Goal: Check status: Check status

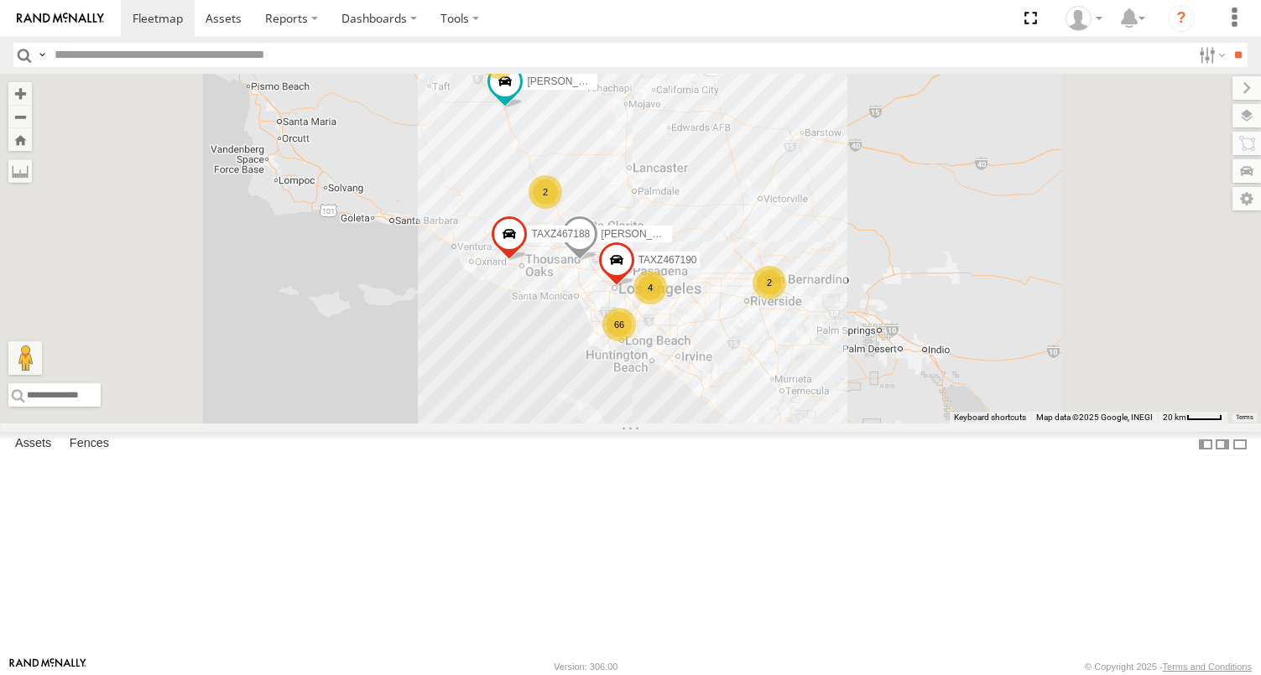
click at [0, 0] on div "FCL" at bounding box center [0, 0] width 0 height 0
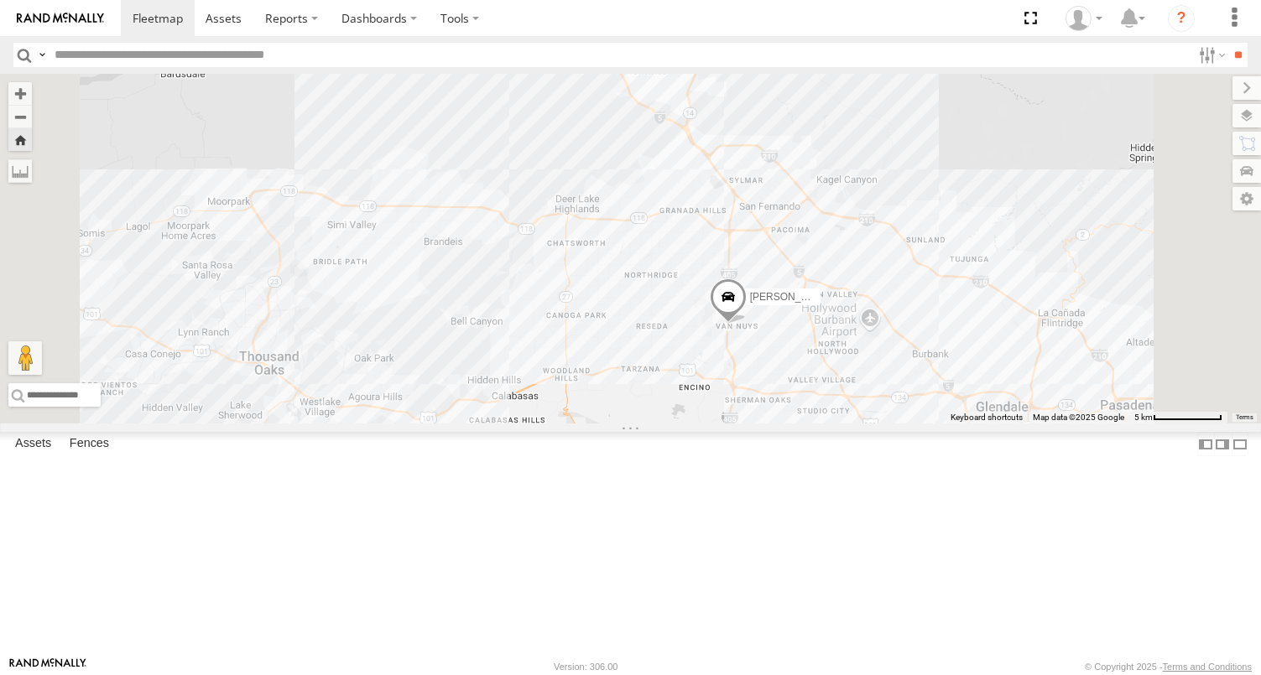
drag, startPoint x: 1012, startPoint y: 324, endPoint x: 1014, endPoint y: 408, distance: 83.9
click at [1014, 408] on div "[PERSON_NAME]/T-1638" at bounding box center [630, 249] width 1261 height 350
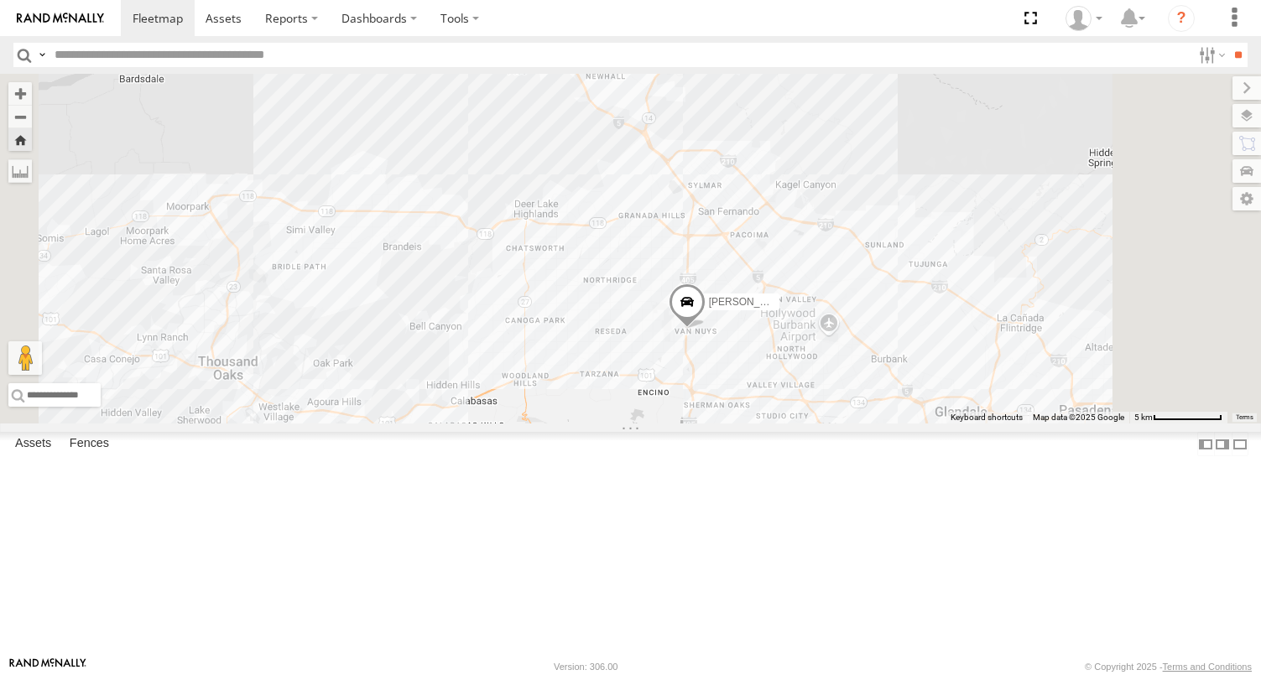
drag, startPoint x: 1093, startPoint y: 400, endPoint x: 1054, endPoint y: 406, distance: 39.9
click at [1054, 406] on div "[PERSON_NAME]/T-1638" at bounding box center [630, 249] width 1261 height 350
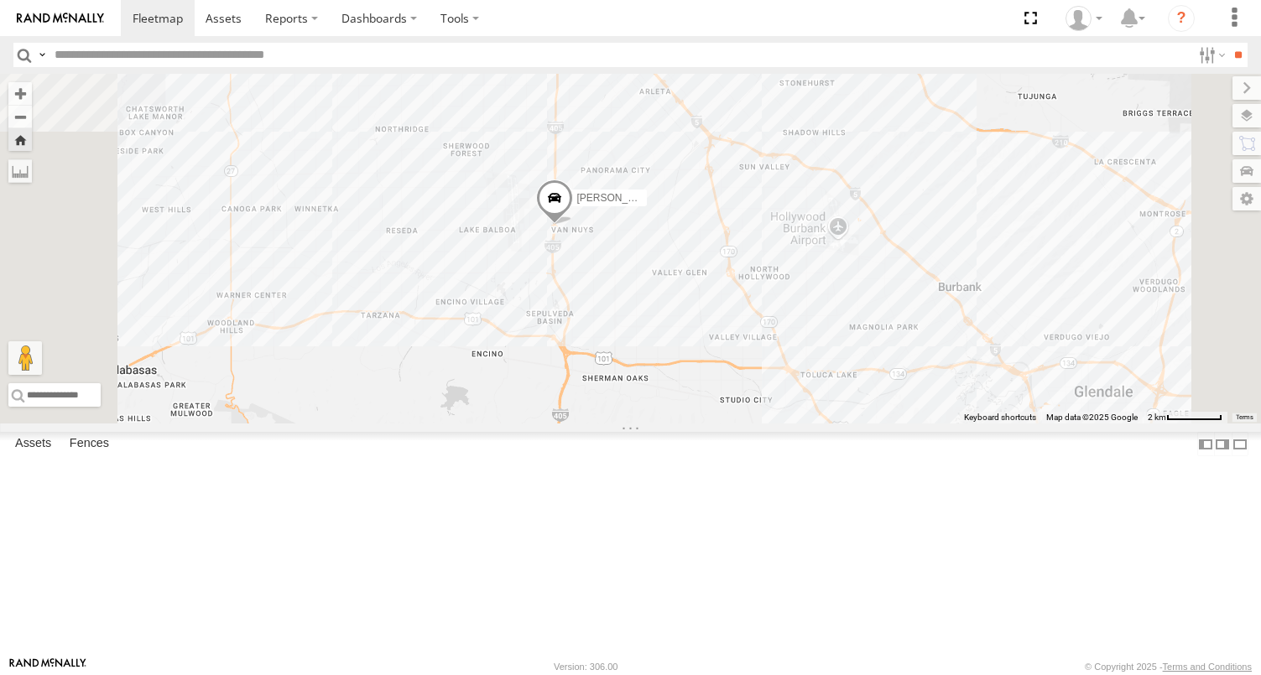
drag, startPoint x: 1004, startPoint y: 453, endPoint x: 1029, endPoint y: 306, distance: 149.0
click at [1029, 306] on div "[PERSON_NAME]/T-1638" at bounding box center [630, 249] width 1261 height 350
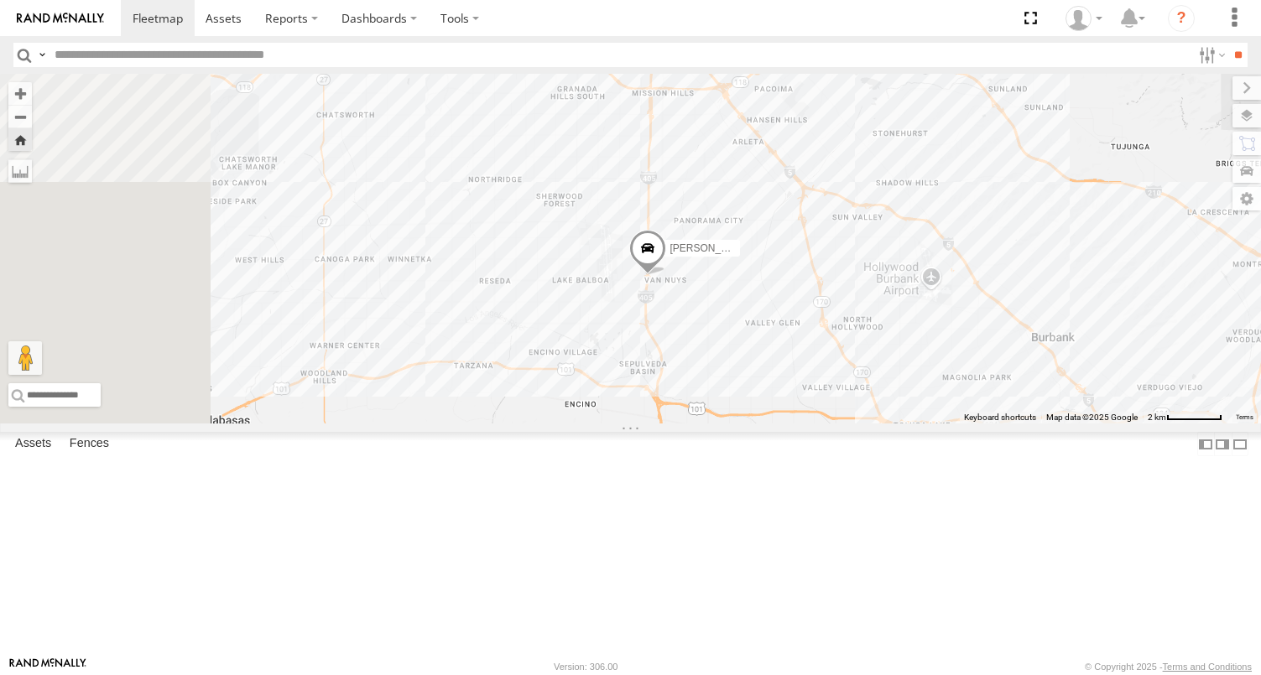
drag, startPoint x: 845, startPoint y: 433, endPoint x: 941, endPoint y: 485, distance: 109.6
click at [941, 424] on div "[PERSON_NAME]/T-1638" at bounding box center [630, 249] width 1261 height 350
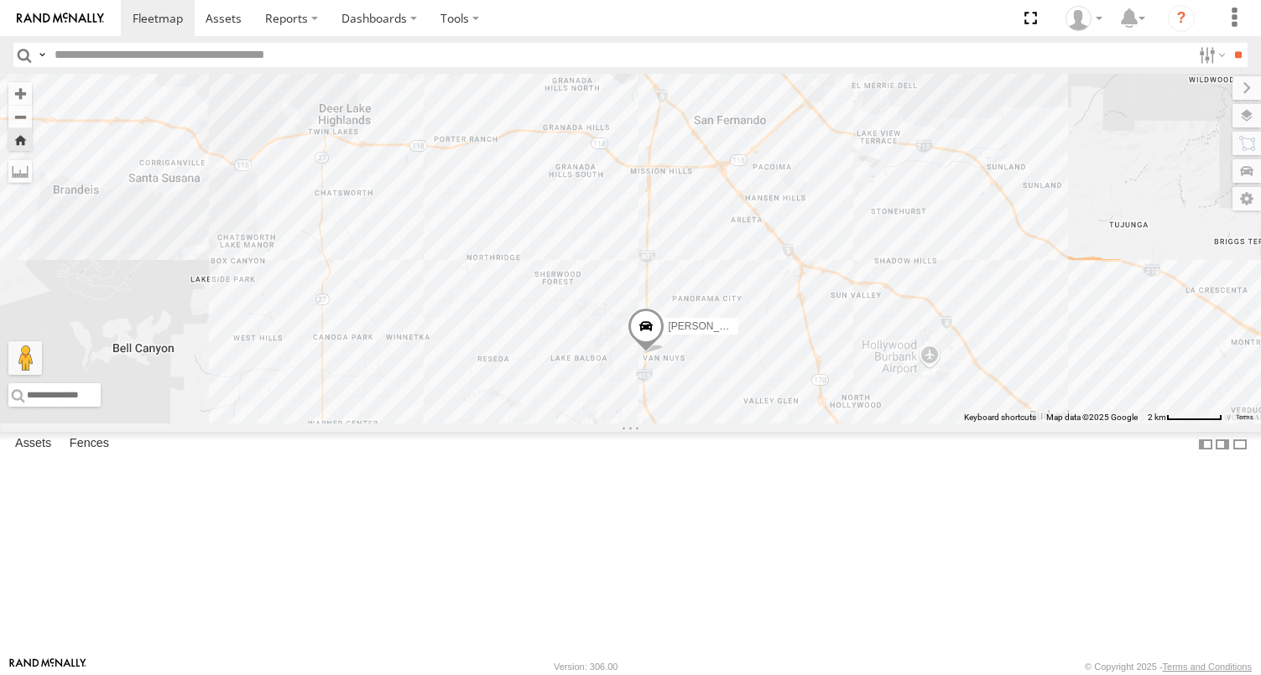
drag, startPoint x: 956, startPoint y: 353, endPoint x: 951, endPoint y: 443, distance: 90.0
click at [951, 424] on div "[PERSON_NAME]/T-1638" at bounding box center [630, 249] width 1261 height 350
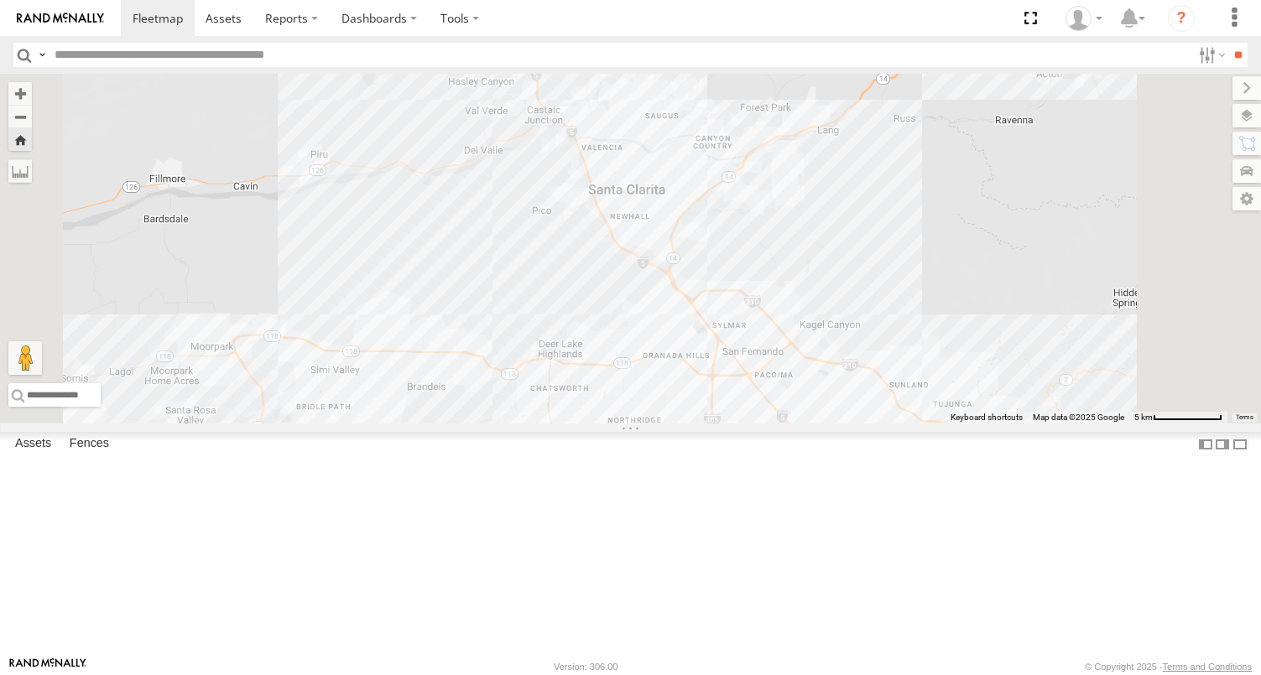
drag, startPoint x: 1023, startPoint y: 513, endPoint x: 1041, endPoint y: 632, distance: 120.6
click at [1041, 424] on div "[PERSON_NAME]/T-1638" at bounding box center [630, 249] width 1261 height 350
drag, startPoint x: 857, startPoint y: 275, endPoint x: 881, endPoint y: 309, distance: 41.5
click at [881, 309] on div "[PERSON_NAME]/T-1638" at bounding box center [630, 249] width 1261 height 350
drag, startPoint x: 894, startPoint y: 346, endPoint x: 953, endPoint y: 406, distance: 84.3
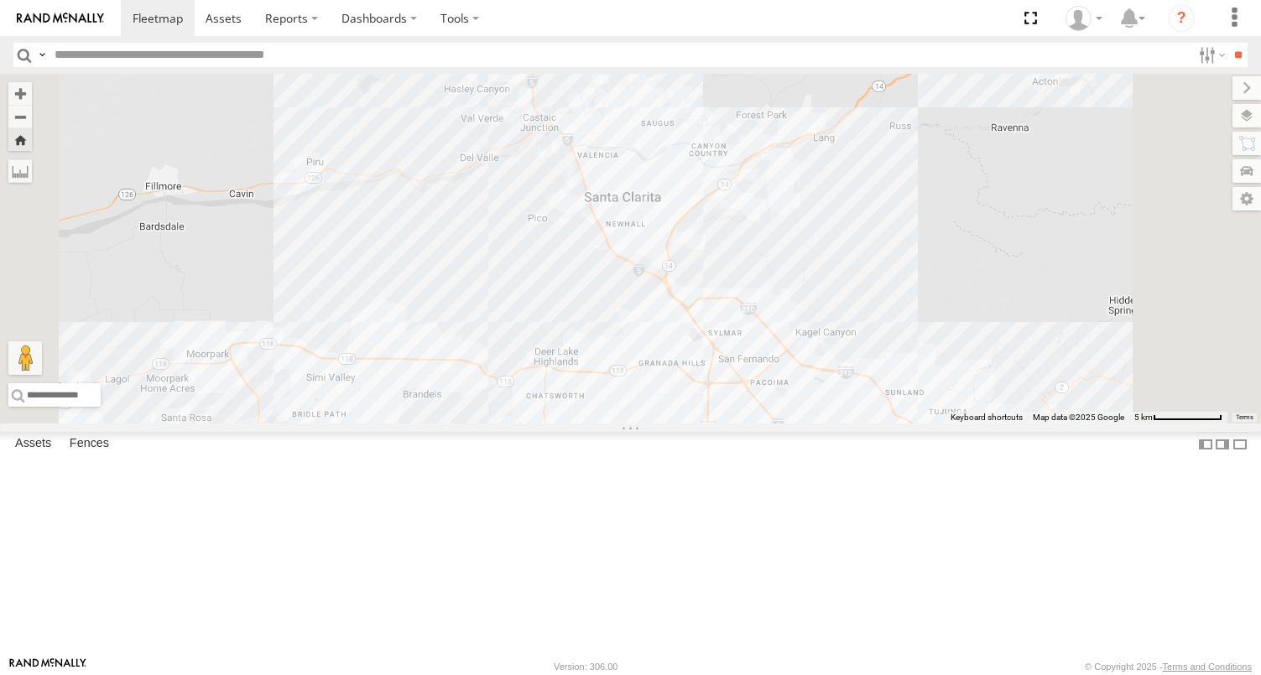
click at [953, 406] on div "[PERSON_NAME]/T-1638" at bounding box center [630, 249] width 1261 height 350
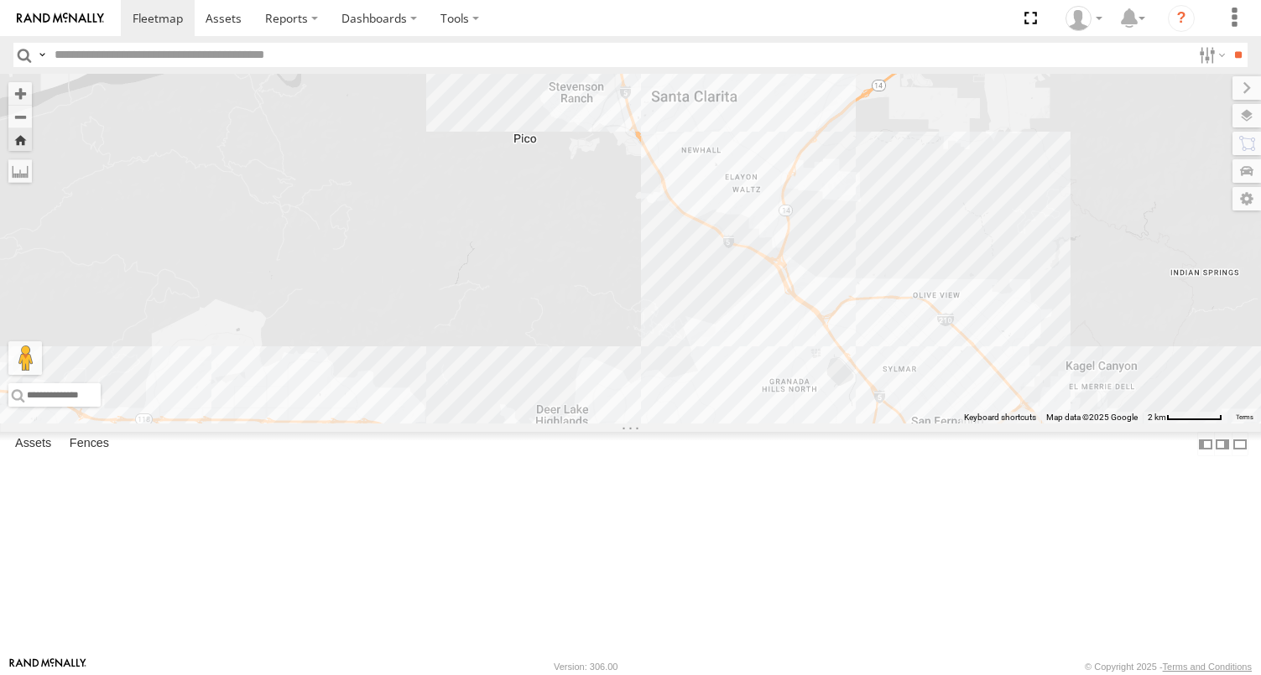
drag, startPoint x: 1009, startPoint y: 440, endPoint x: 1139, endPoint y: 350, distance: 158.5
click at [1139, 350] on div "[PERSON_NAME]/T-1638" at bounding box center [630, 249] width 1261 height 350
